Goal: Task Accomplishment & Management: Manage account settings

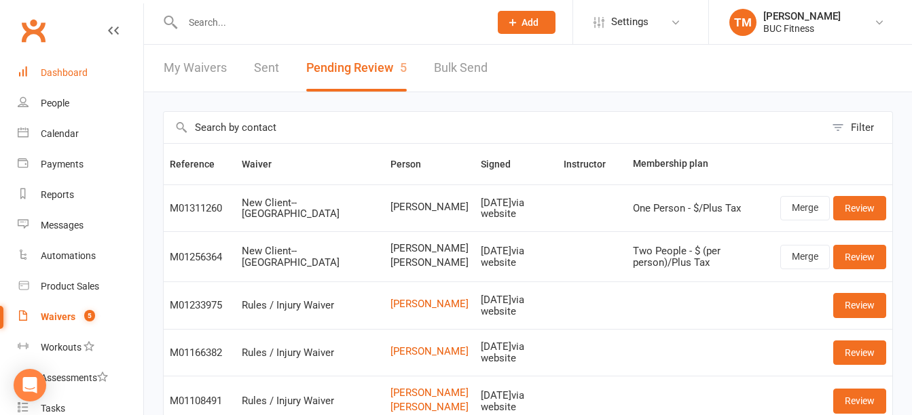
click at [66, 73] on div "Dashboard" at bounding box center [64, 72] width 47 height 11
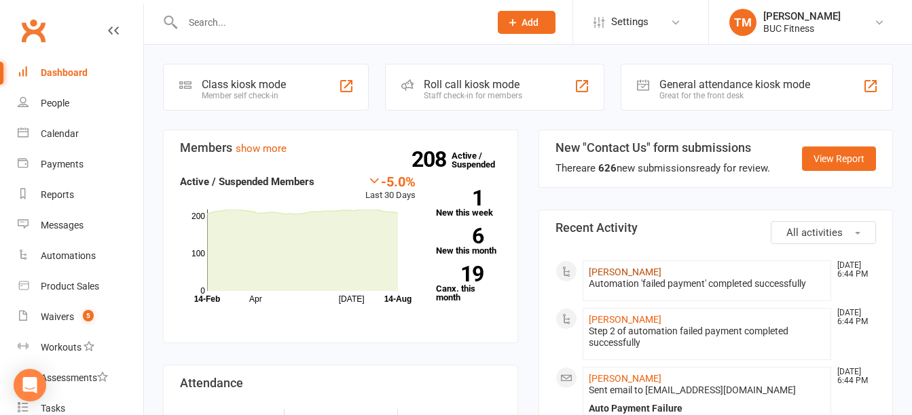
click at [636, 272] on link "[PERSON_NAME]" at bounding box center [625, 272] width 73 height 11
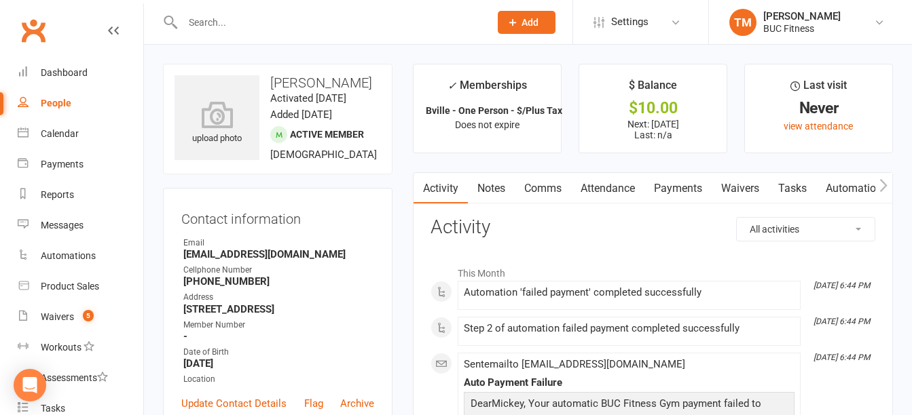
click at [695, 191] on link "Payments" at bounding box center [677, 188] width 67 height 31
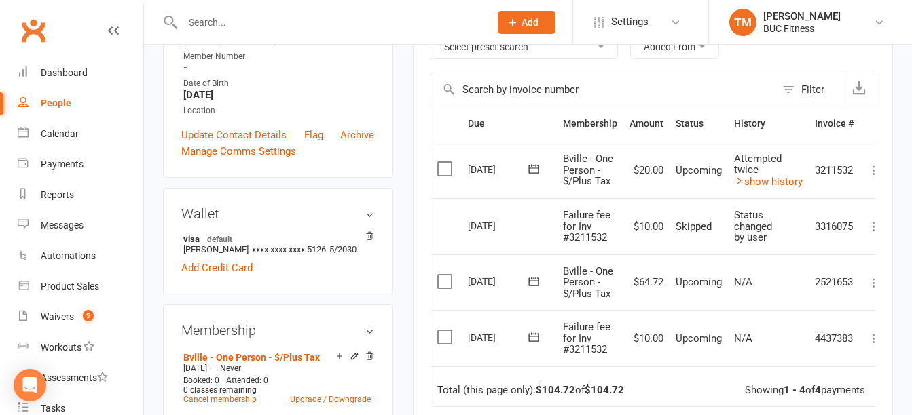
scroll to position [339, 0]
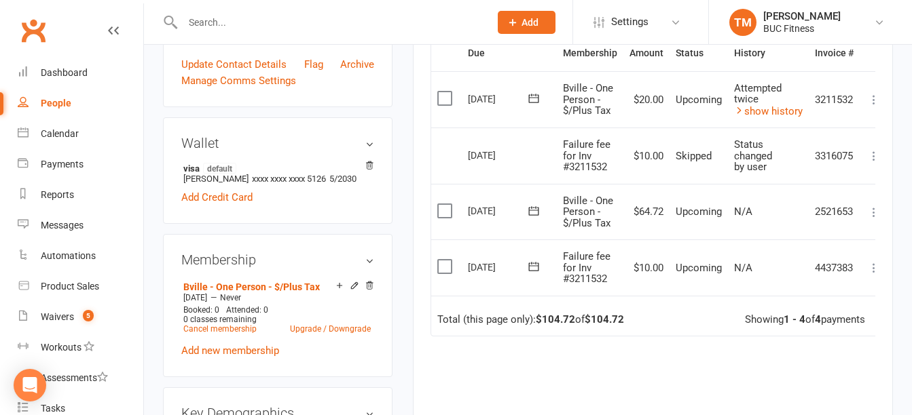
click at [872, 276] on button at bounding box center [874, 268] width 16 height 16
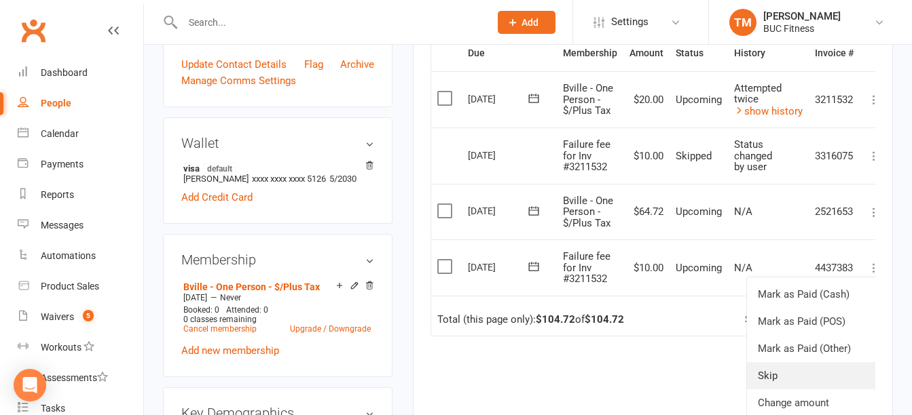
click at [778, 373] on link "Skip" at bounding box center [814, 376] width 134 height 27
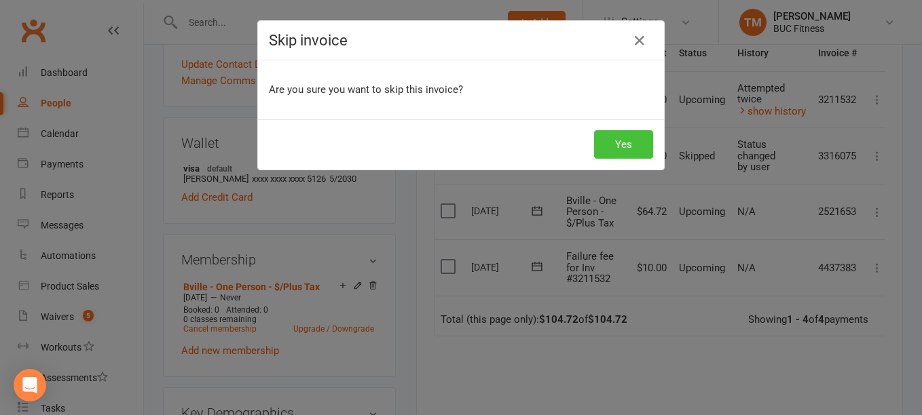
click at [641, 138] on button "Yes" at bounding box center [623, 144] width 59 height 29
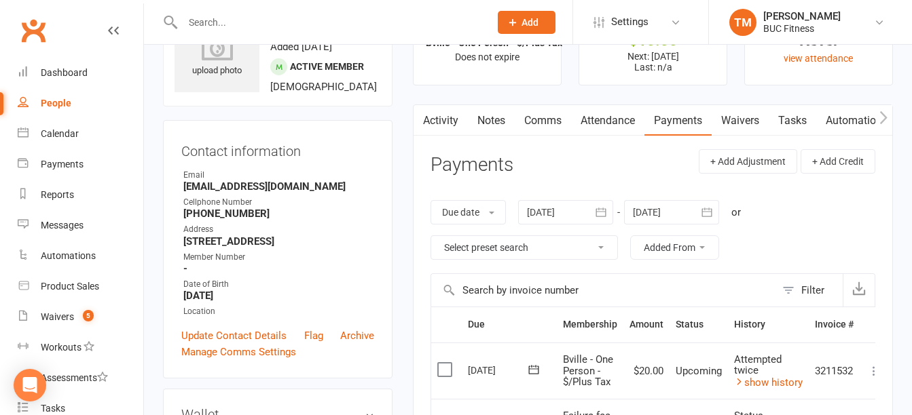
scroll to position [0, 0]
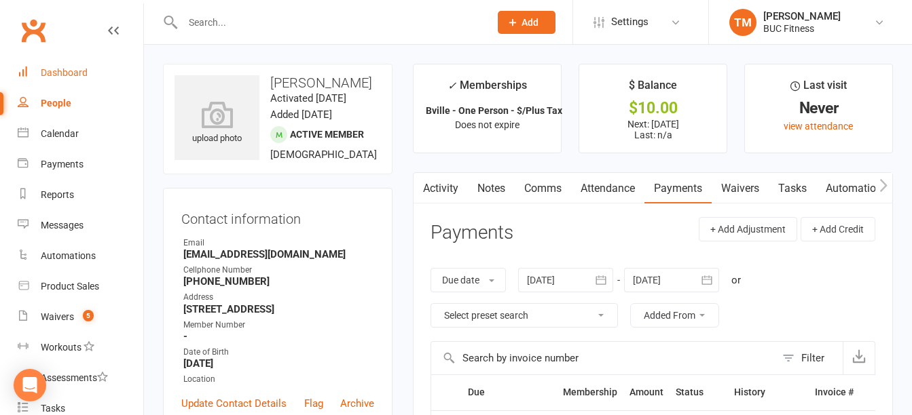
click at [71, 74] on div "Dashboard" at bounding box center [64, 72] width 47 height 11
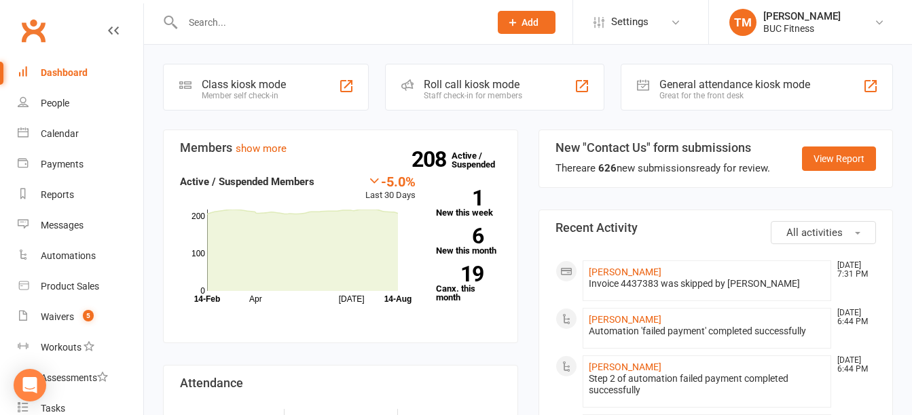
click at [57, 71] on div "Dashboard" at bounding box center [64, 72] width 47 height 11
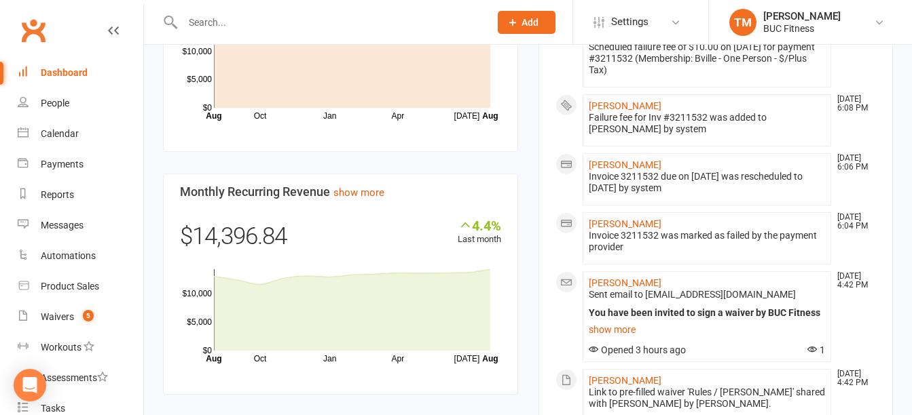
scroll to position [475, 0]
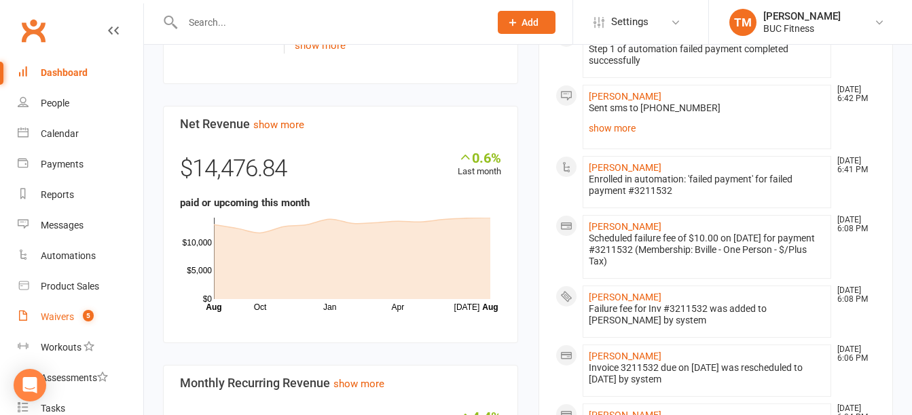
click at [52, 319] on div "Waivers" at bounding box center [57, 317] width 33 height 11
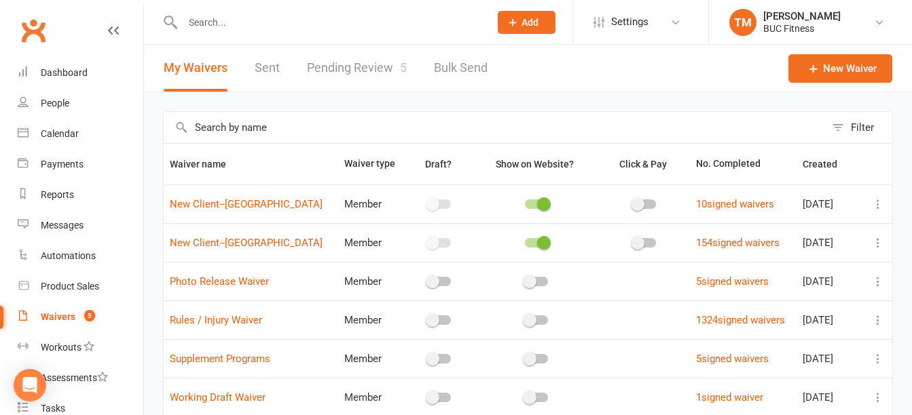
click at [343, 60] on link "Pending Review 5" at bounding box center [357, 68] width 100 height 47
